Goal: Navigation & Orientation: Find specific page/section

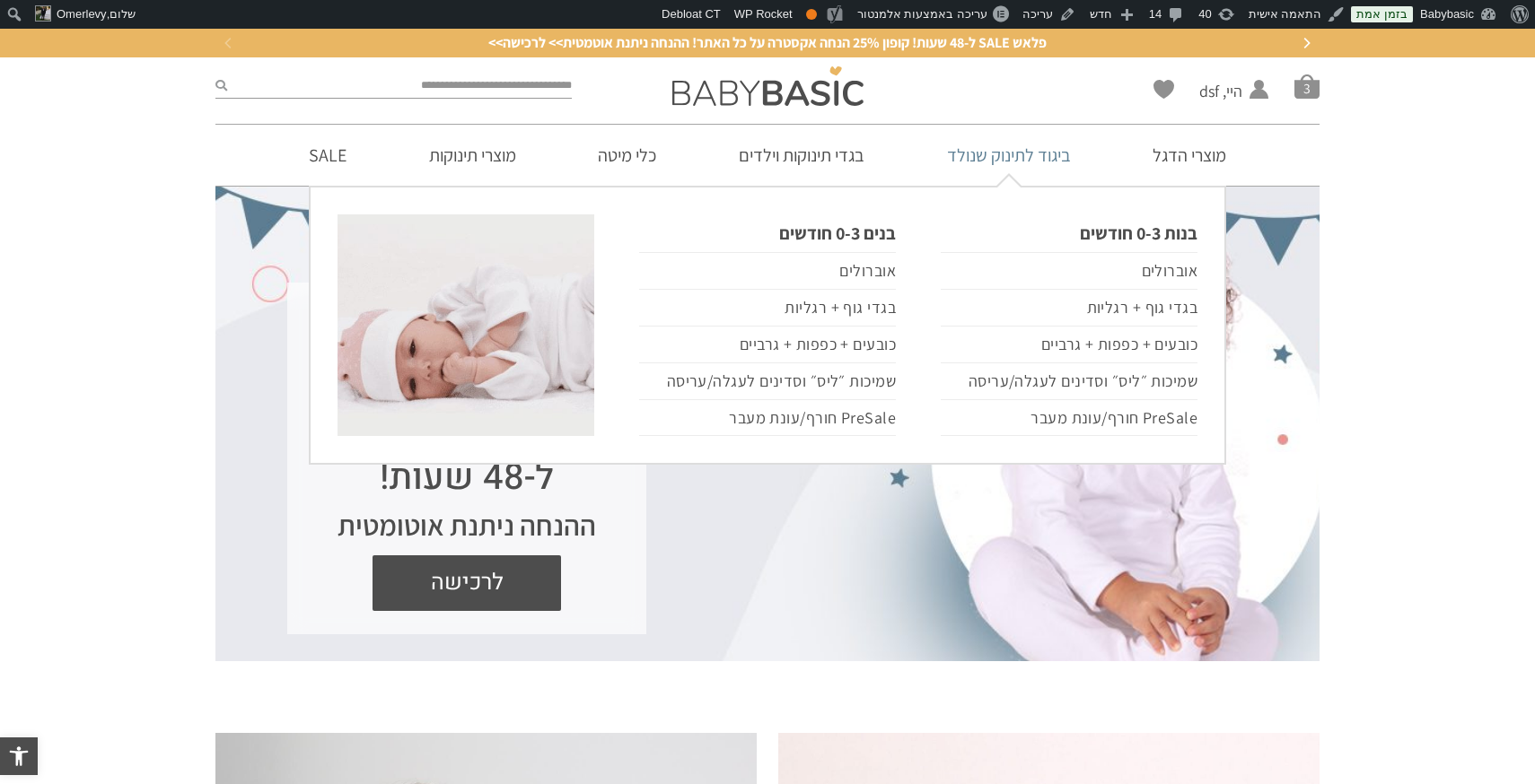
click at [1037, 152] on link "ביגוד לתינוק שנולד" at bounding box center [1009, 155] width 178 height 61
